Goal: Task Accomplishment & Management: Use online tool/utility

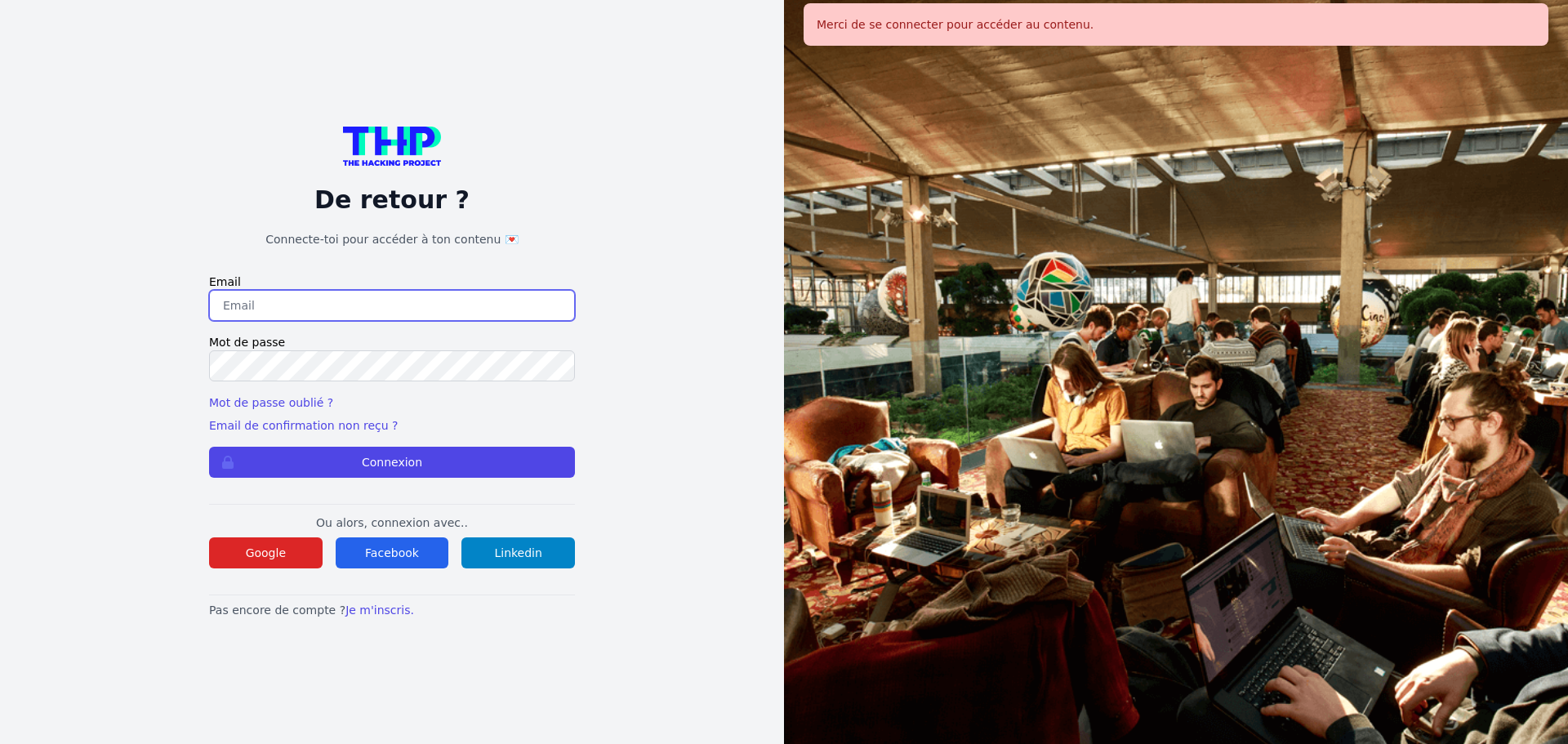
click at [420, 298] on input "email" at bounding box center [392, 305] width 366 height 31
type input "melody_stephan@icloud.com"
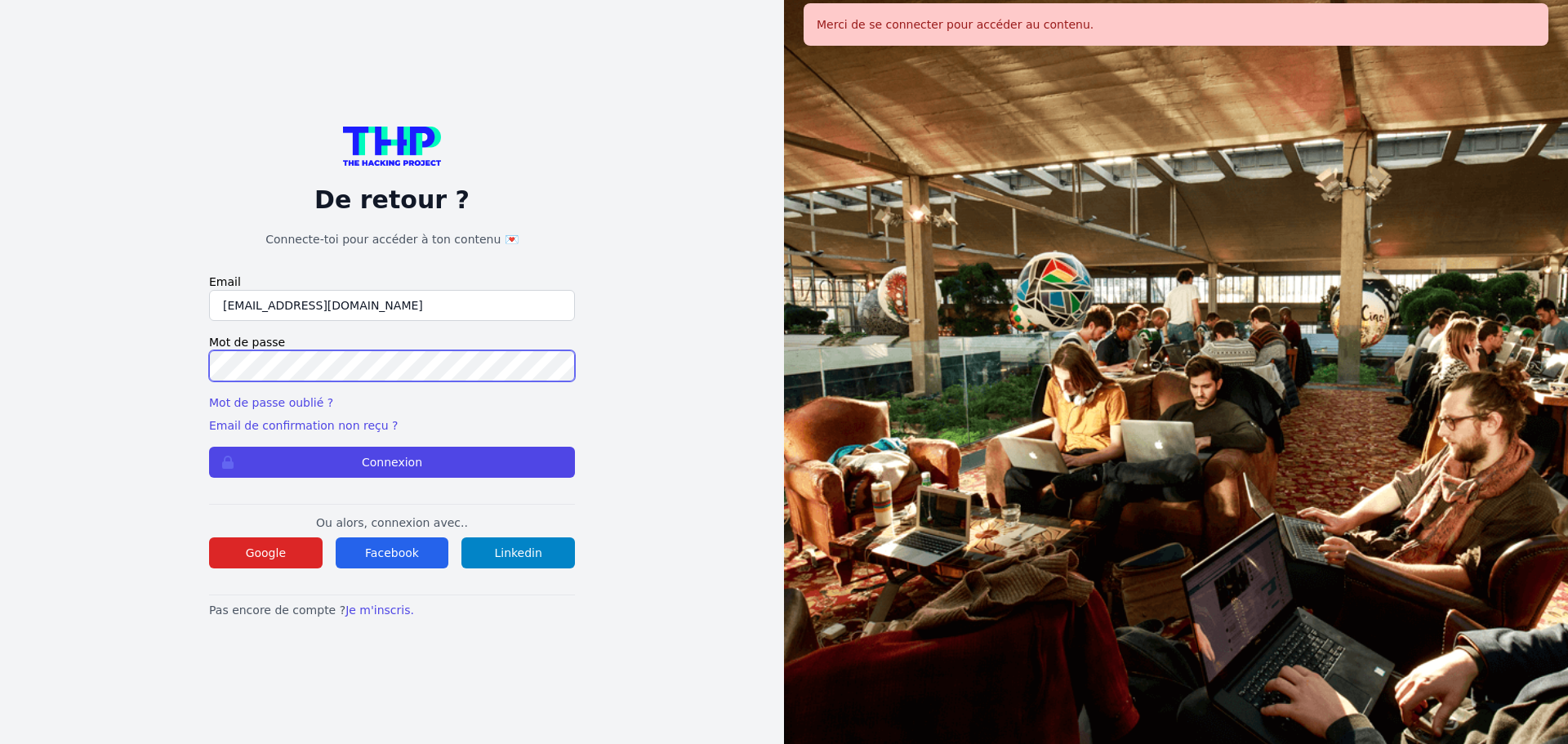
click at [209, 446] on button "Connexion" at bounding box center [392, 461] width 366 height 31
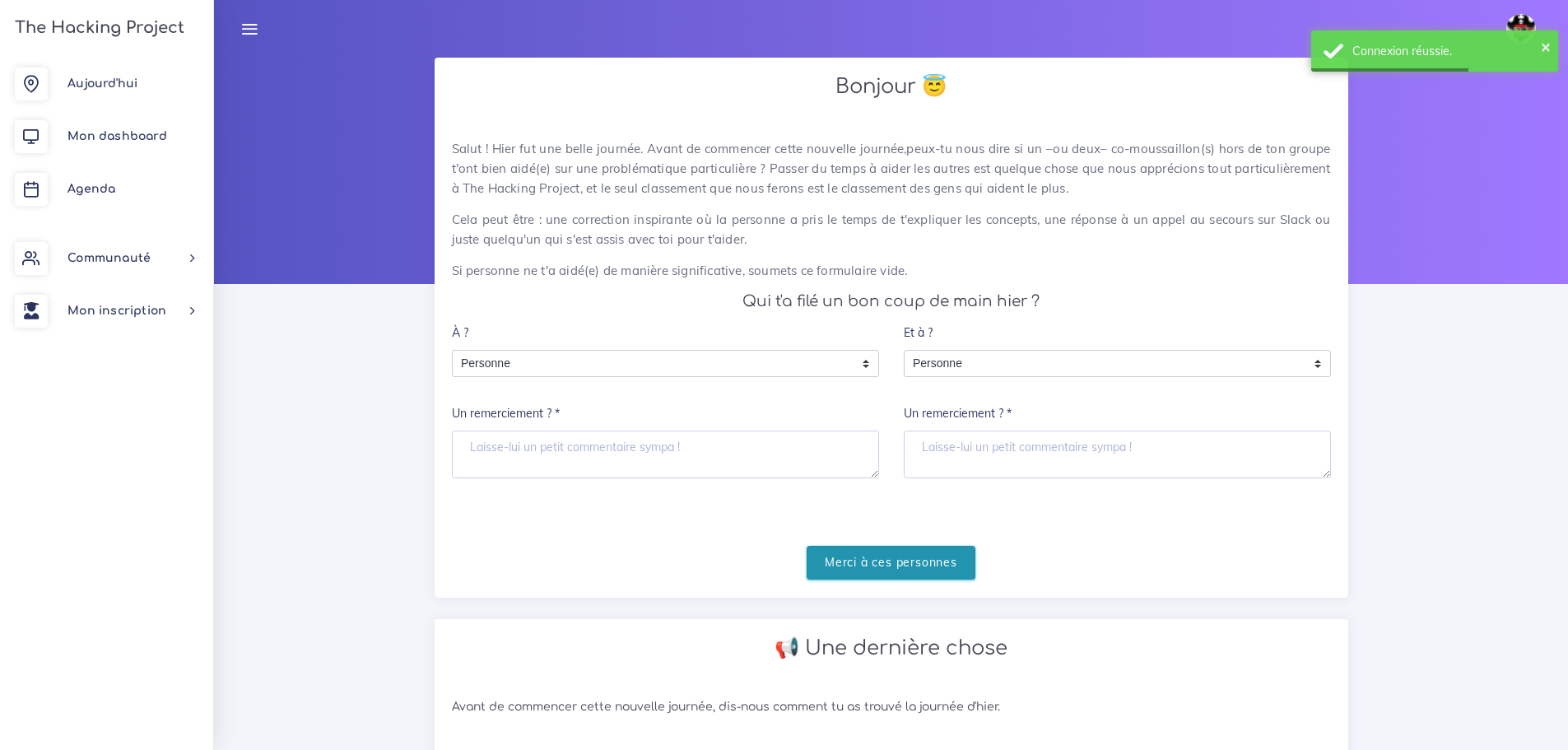
click at [873, 561] on input "Merci à ces personnes" at bounding box center [891, 563] width 168 height 34
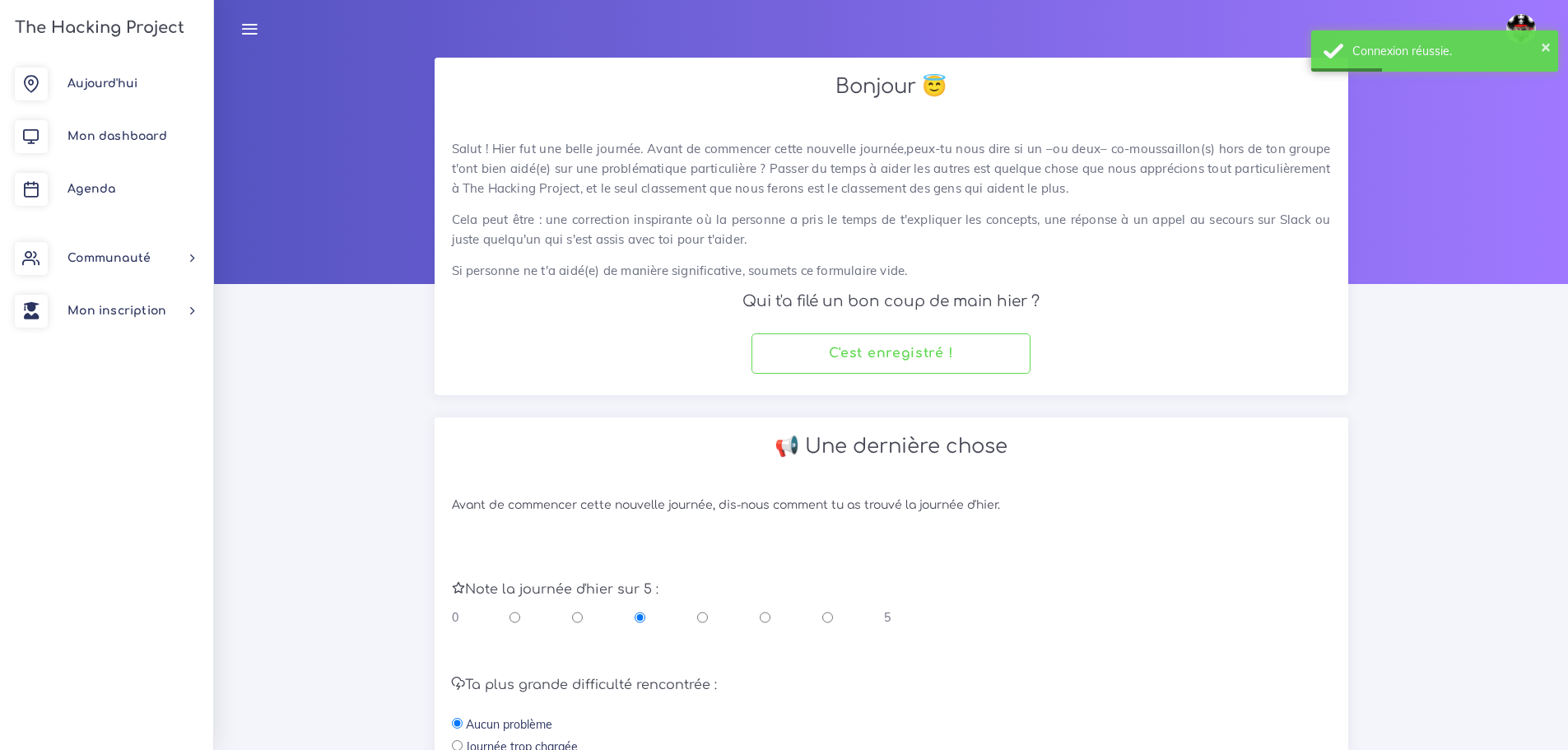
click at [772, 617] on div "0 5" at bounding box center [671, 618] width 439 height 17
click at [766, 619] on input "radio" at bounding box center [765, 618] width 11 height 17
radio input "true"
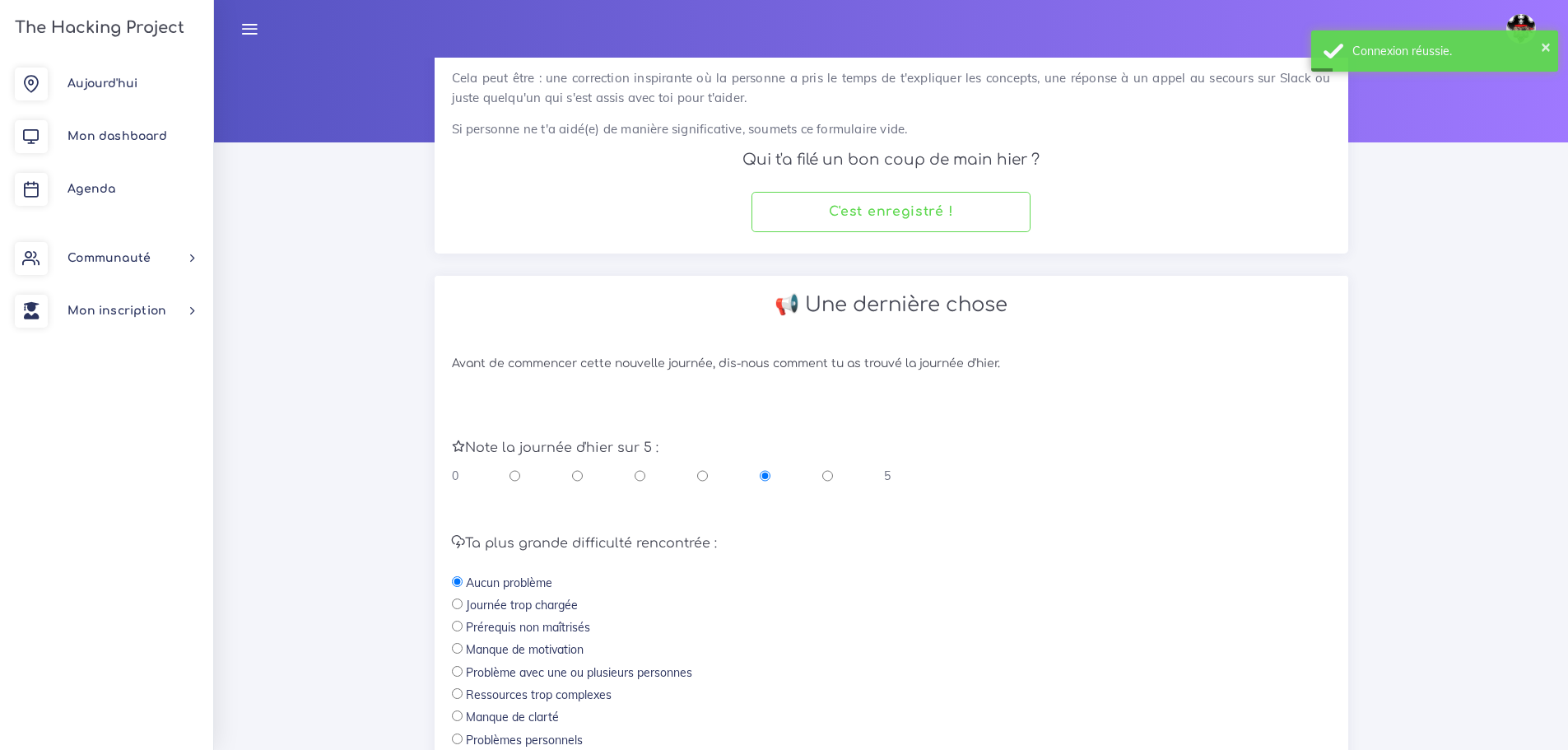
scroll to position [349, 0]
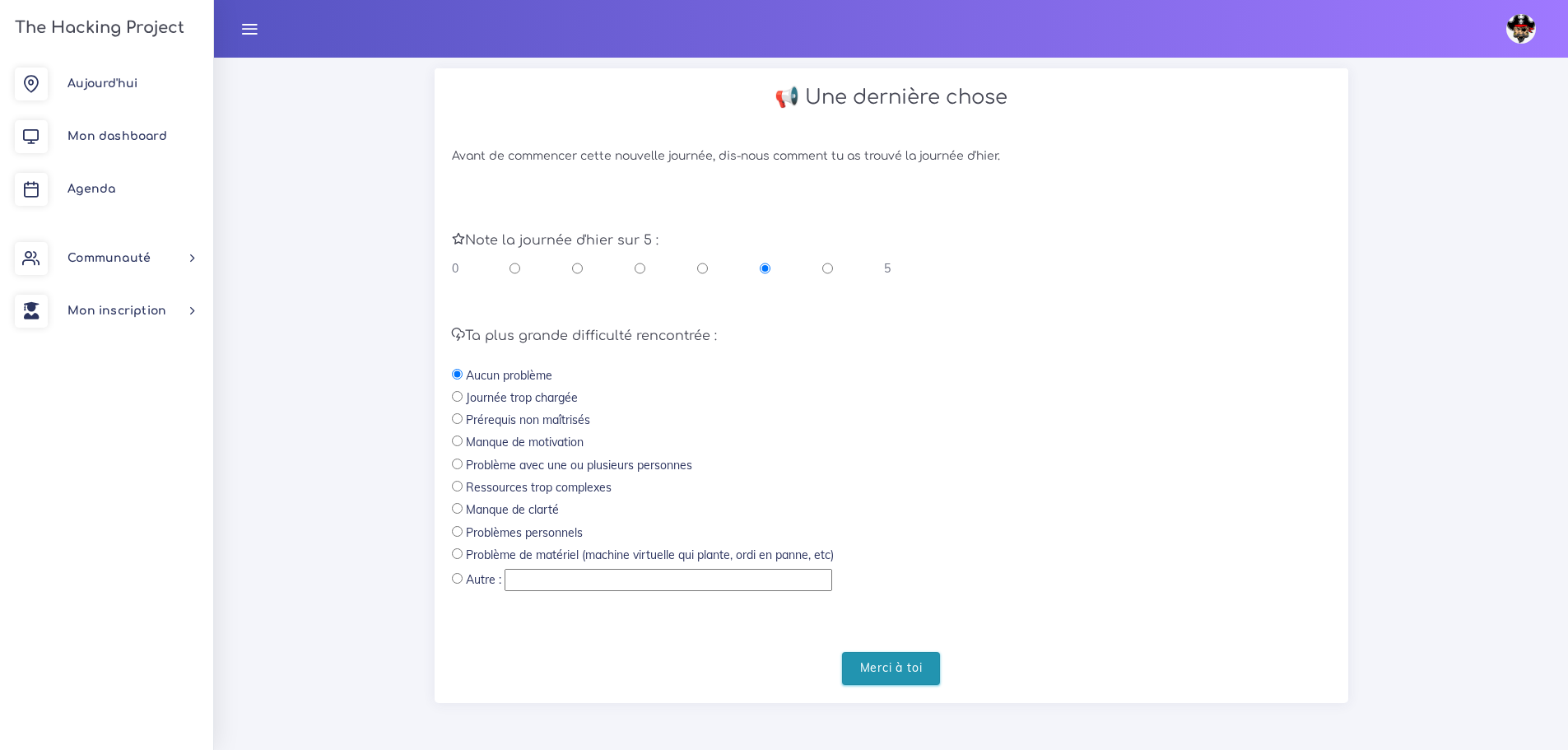
click at [896, 656] on input "Merci à toi" at bounding box center [892, 669] width 99 height 34
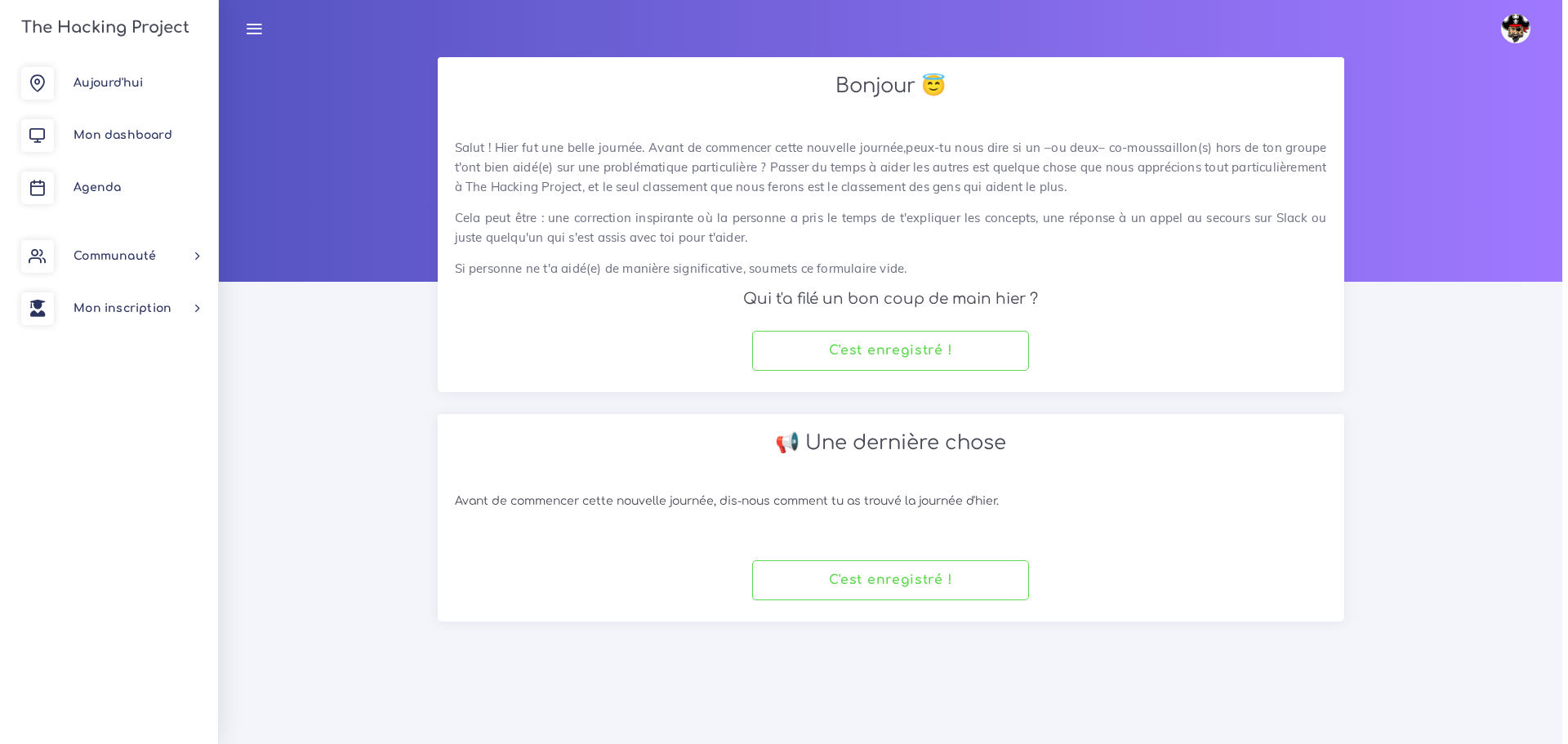
scroll to position [0, 0]
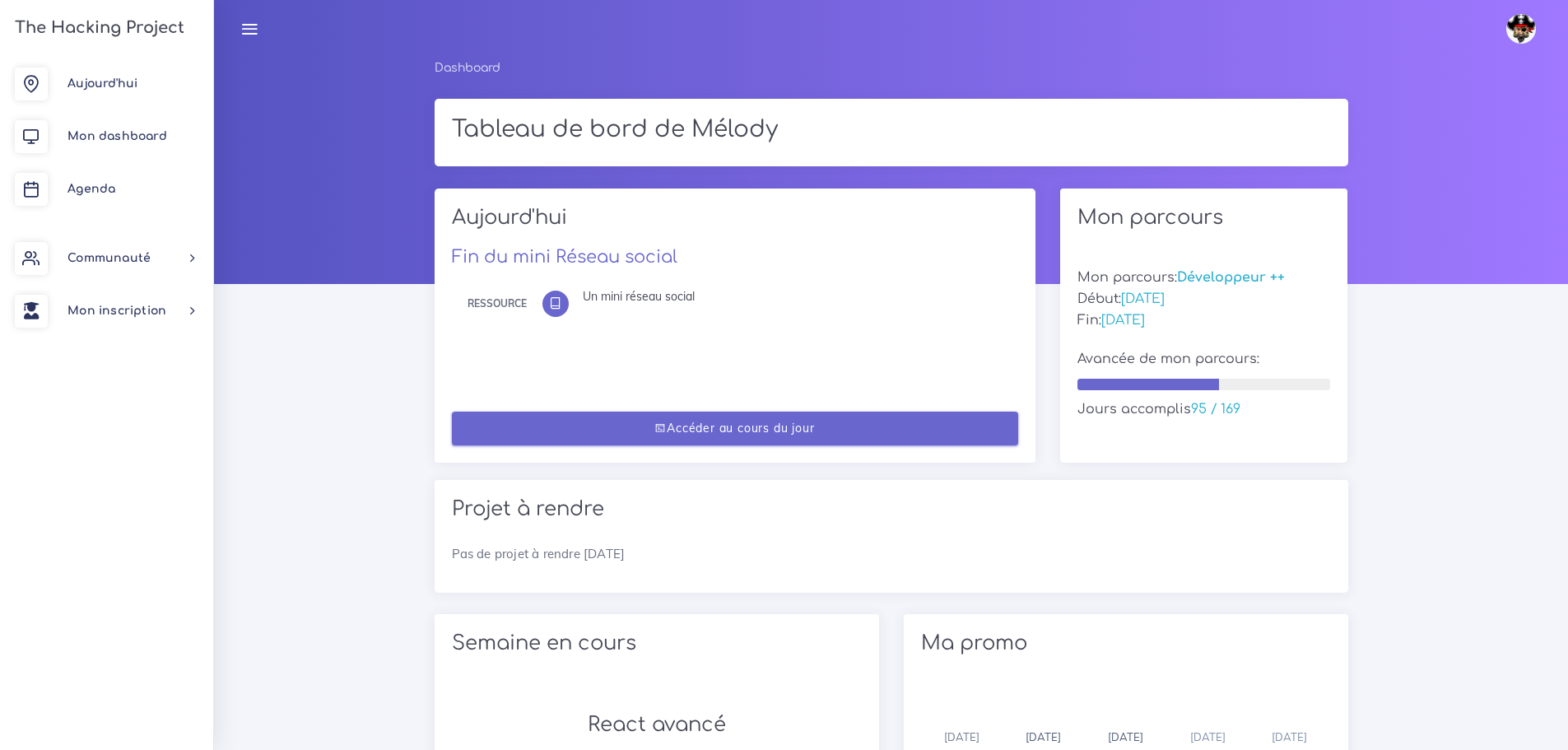
click at [841, 421] on link "Accéder au cours du jour" at bounding box center [735, 429] width 566 height 34
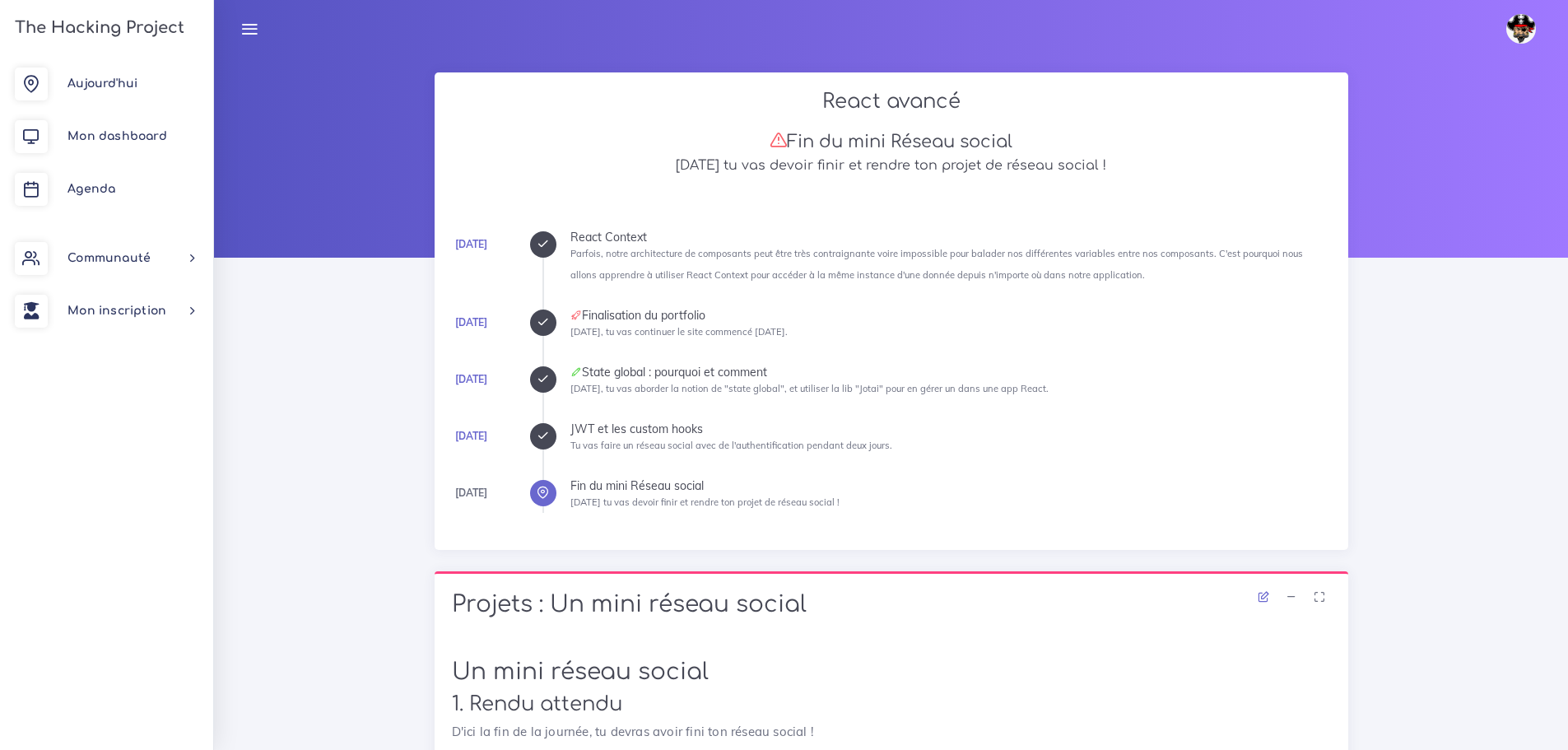
scroll to position [94, 0]
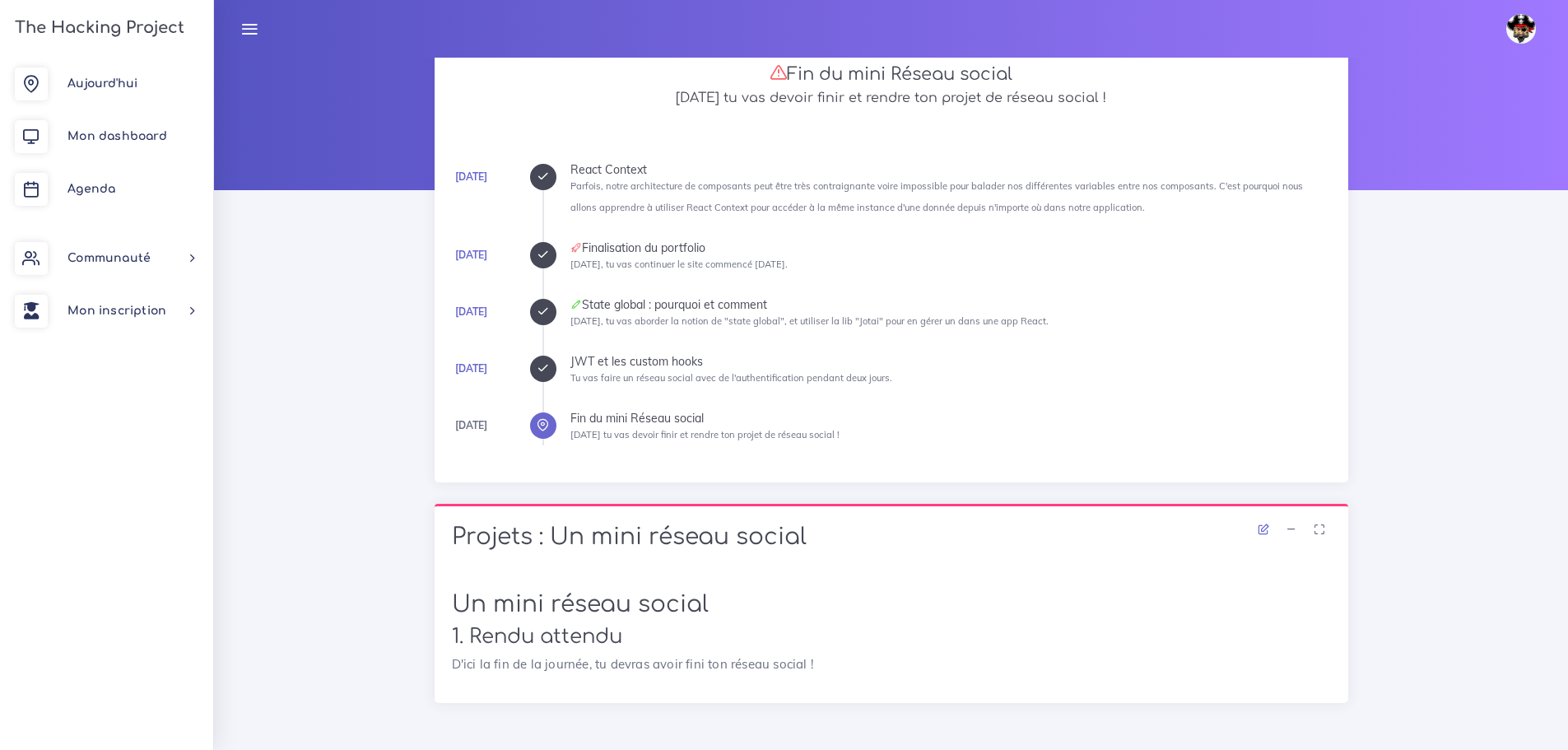
click at [538, 362] on div at bounding box center [543, 369] width 26 height 26
